Goal: Task Accomplishment & Management: Complete application form

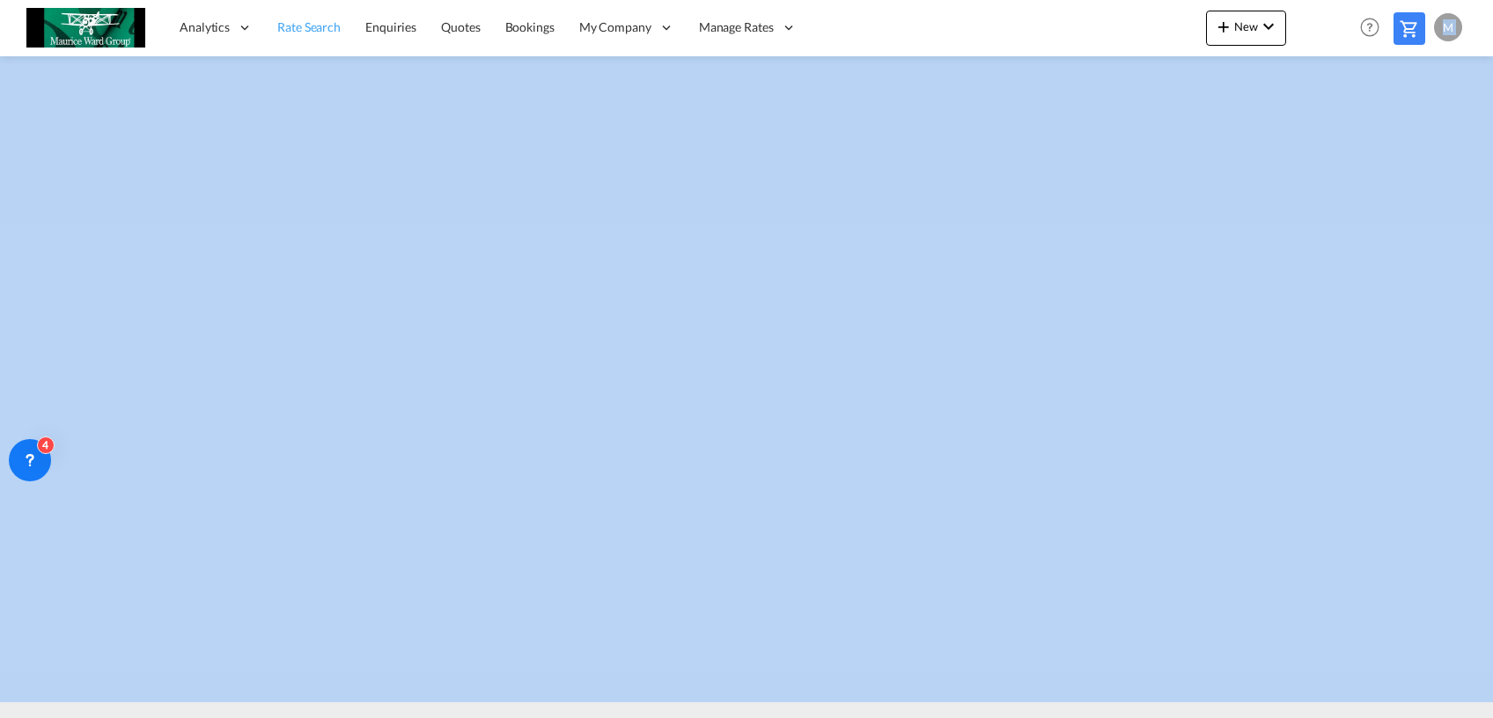
click at [302, 43] on link "Rate Search" at bounding box center [309, 27] width 88 height 57
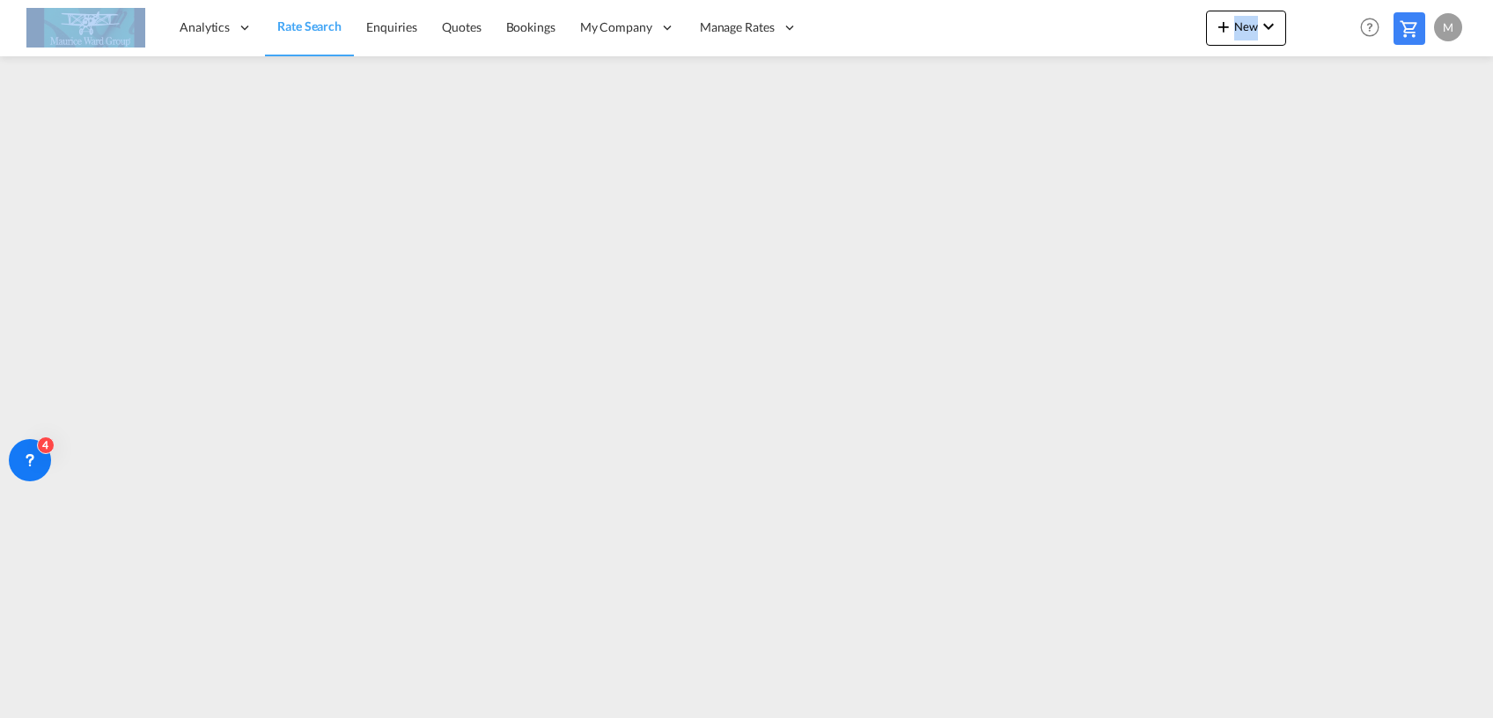
click at [275, 712] on md-content "Analytics Reports Dashboard Rate Search Enquiries Quotes Bookings" at bounding box center [746, 359] width 1493 height 718
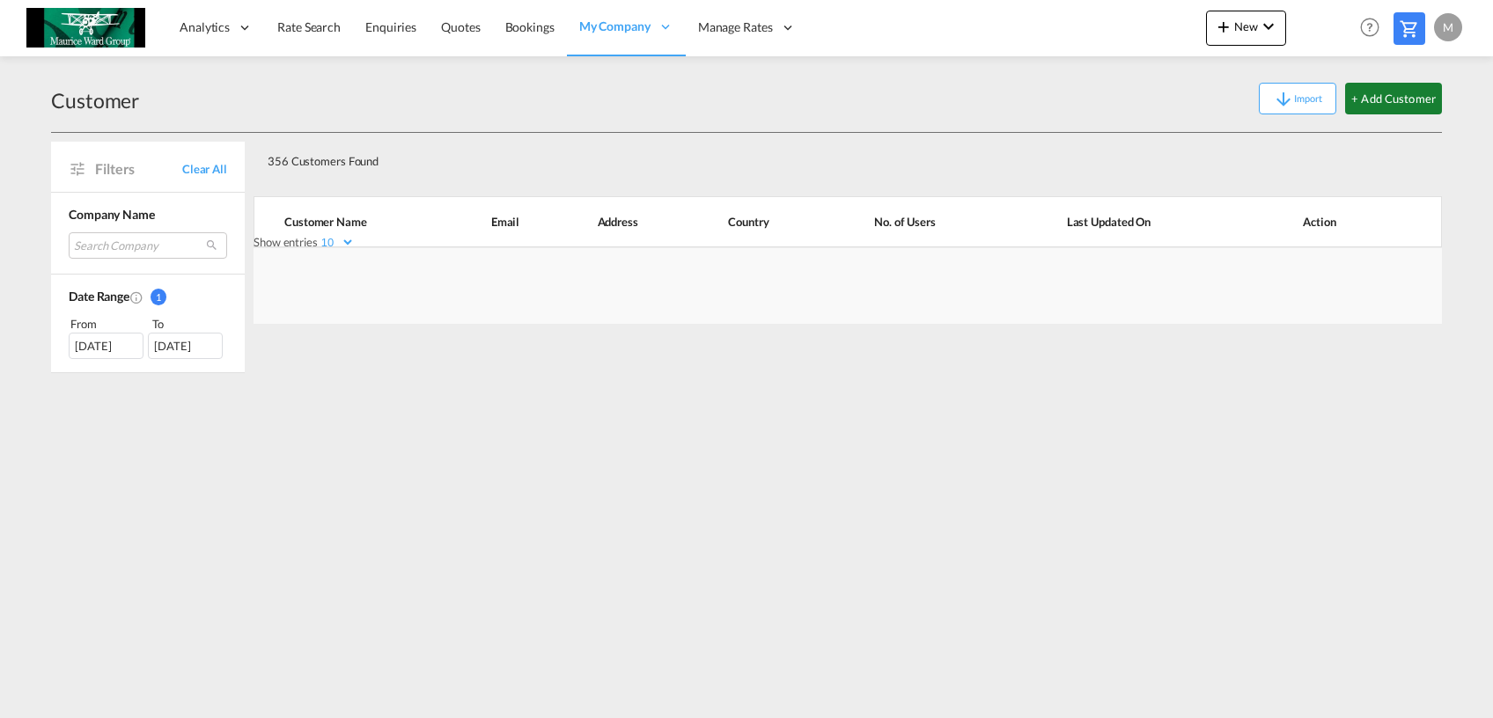
click at [1377, 103] on button "+ Add Customer" at bounding box center [1393, 99] width 97 height 32
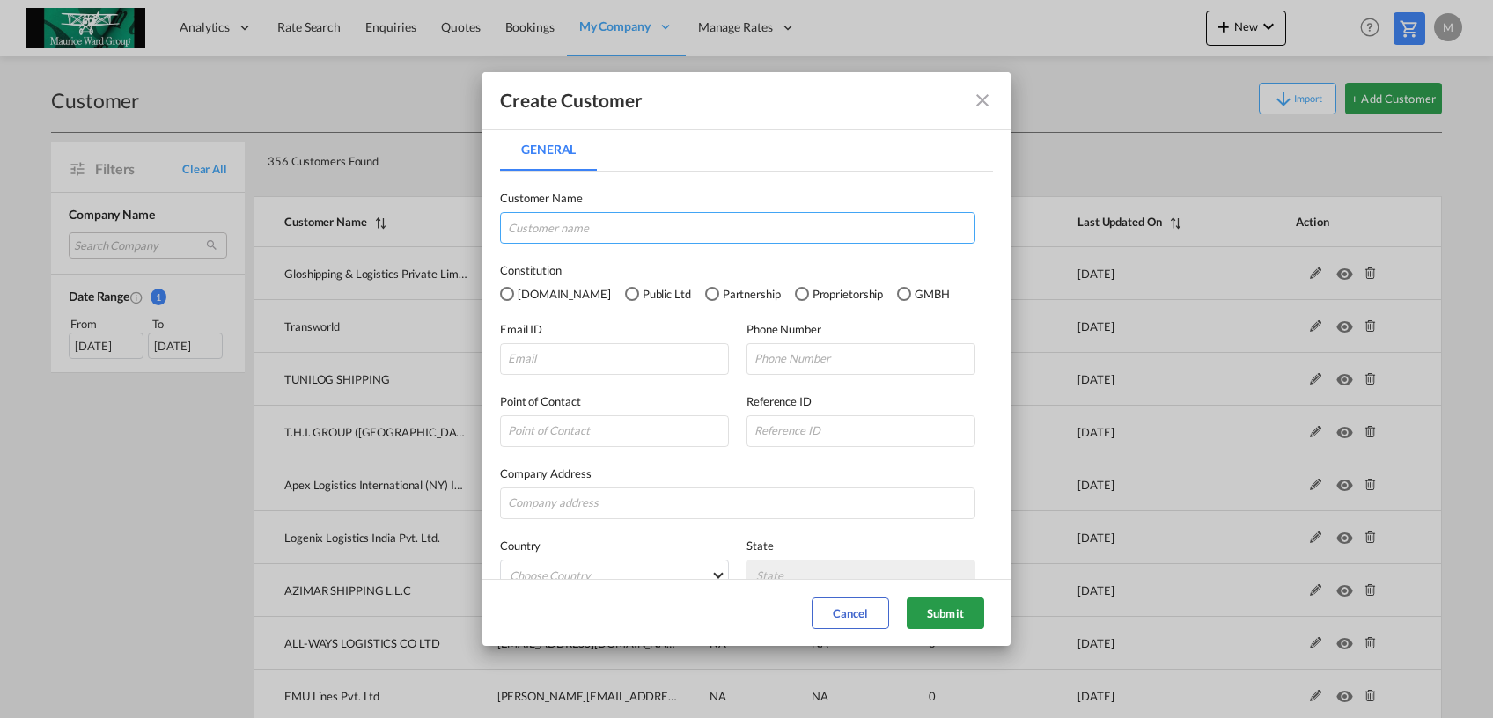
click at [687, 238] on input "General General ..." at bounding box center [737, 228] width 475 height 32
type input "Point Global Logistics"
click at [597, 370] on input "General General ..." at bounding box center [614, 359] width 229 height 32
paste input "gstanke@pointgl.com"
type input "gstanke@pointgl.com"
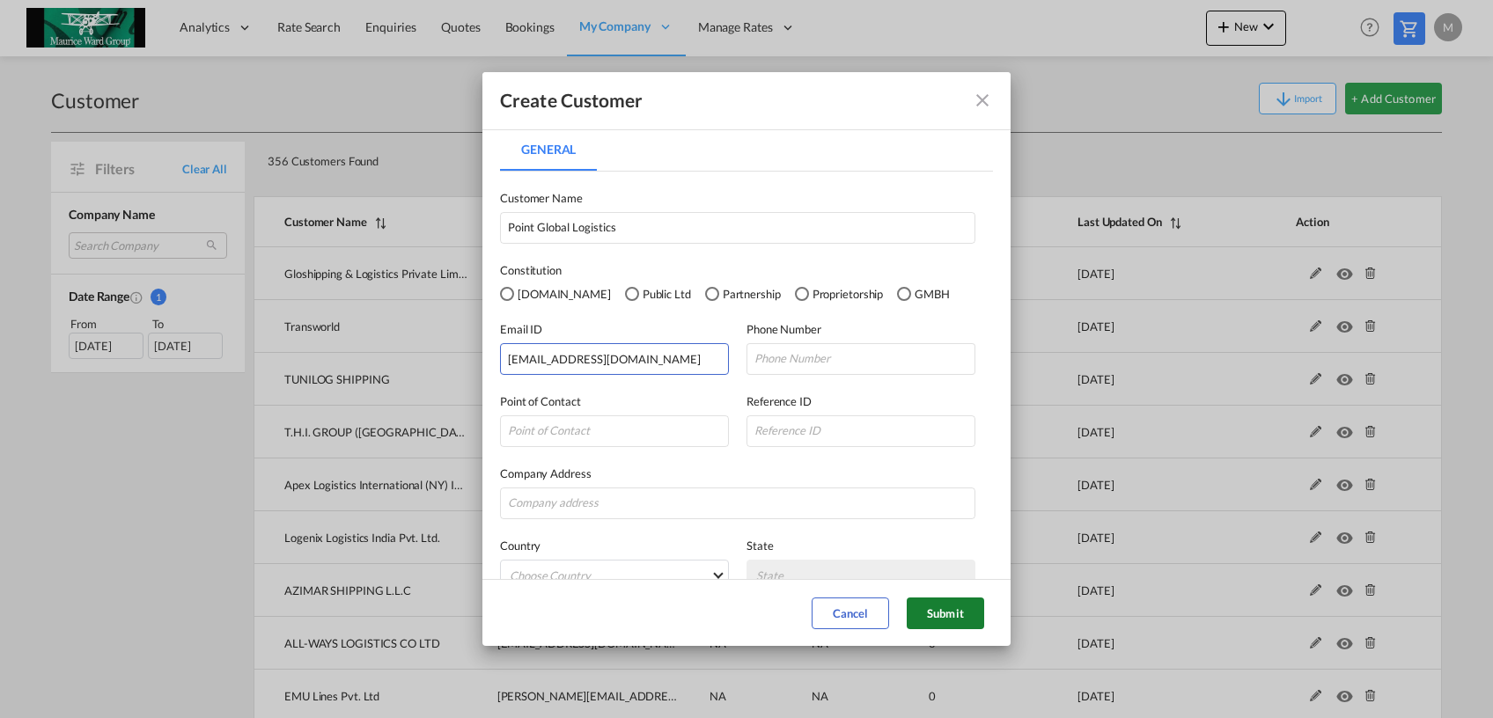
click at [941, 609] on button "Submit" at bounding box center [945, 614] width 77 height 32
